Goal: Transaction & Acquisition: Purchase product/service

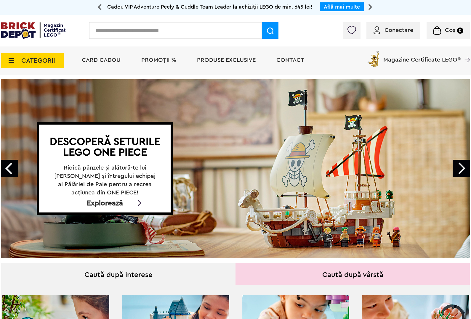
click at [457, 170] on link "Next" at bounding box center [460, 168] width 17 height 17
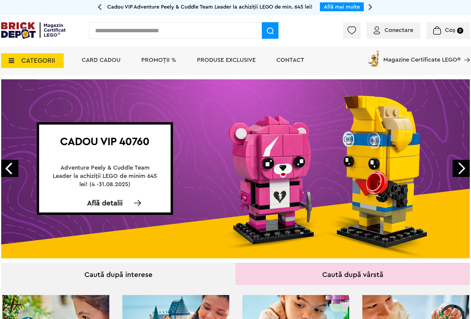
click at [457, 170] on link "Next" at bounding box center [460, 168] width 17 height 17
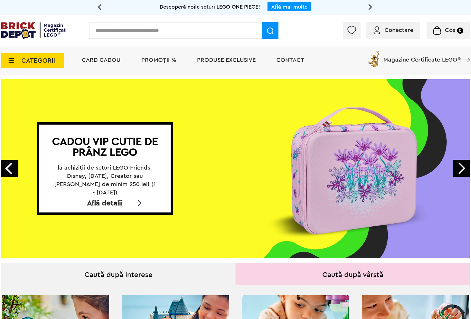
click at [457, 170] on link "Next" at bounding box center [460, 168] width 17 height 17
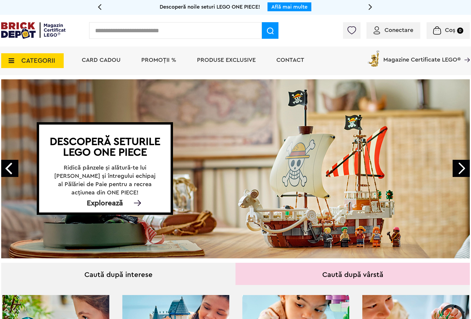
click at [8, 62] on icon at bounding box center [9, 60] width 9 height 7
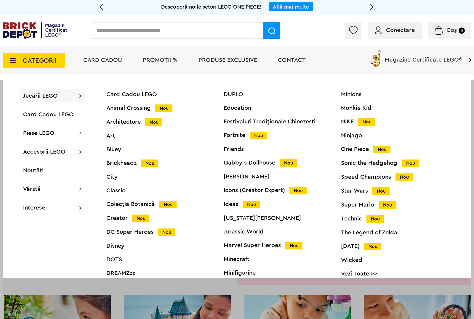
click at [348, 189] on div "Star Wars Nou" at bounding box center [399, 191] width 117 height 6
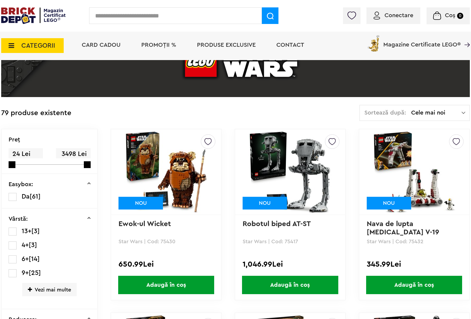
scroll to position [74, 0]
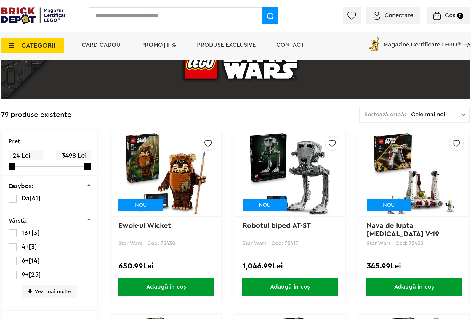
click at [397, 172] on img at bounding box center [413, 173] width 83 height 83
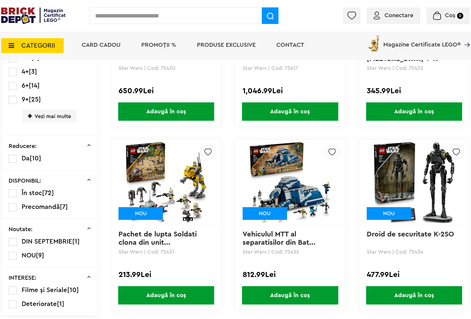
scroll to position [259, 0]
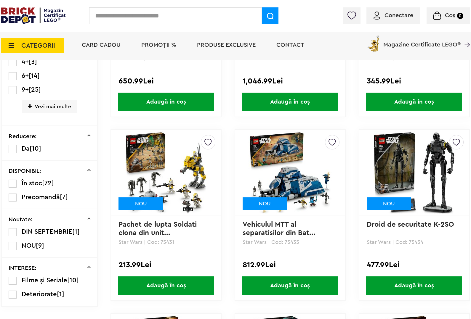
click at [36, 11] on img at bounding box center [33, 15] width 64 height 17
